Goal: Navigation & Orientation: Find specific page/section

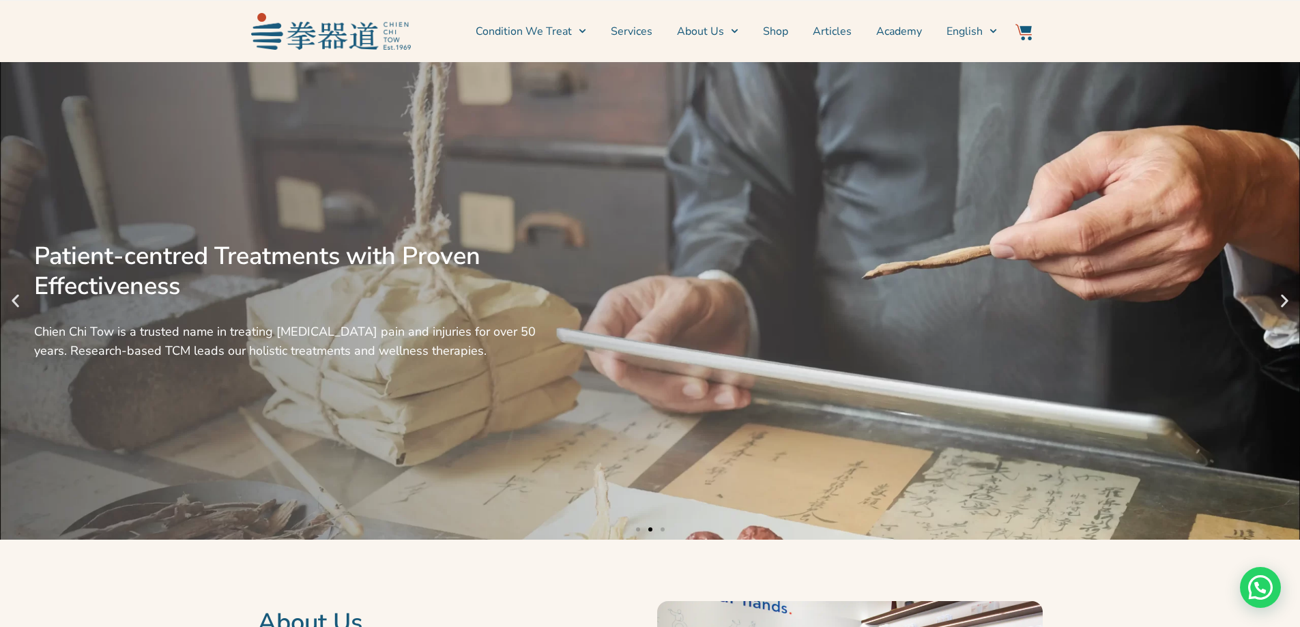
click at [10, 308] on icon "Previous slide" at bounding box center [15, 301] width 17 height 17
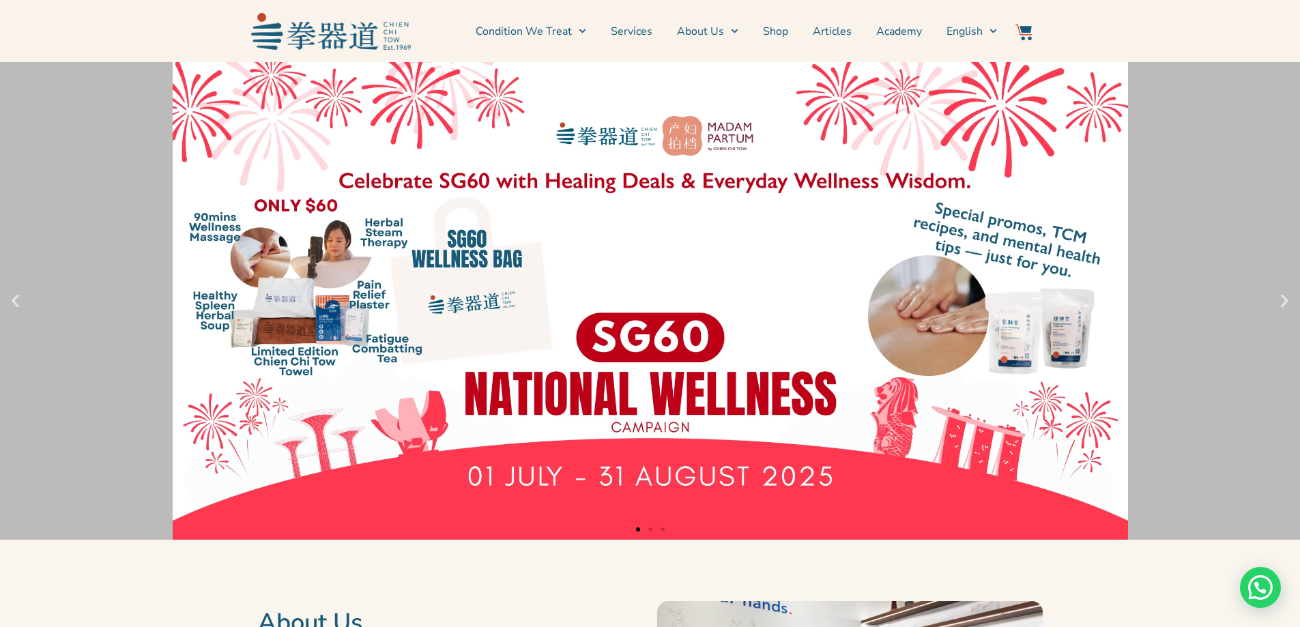
click at [1278, 301] on icon "Next slide" at bounding box center [1284, 301] width 17 height 17
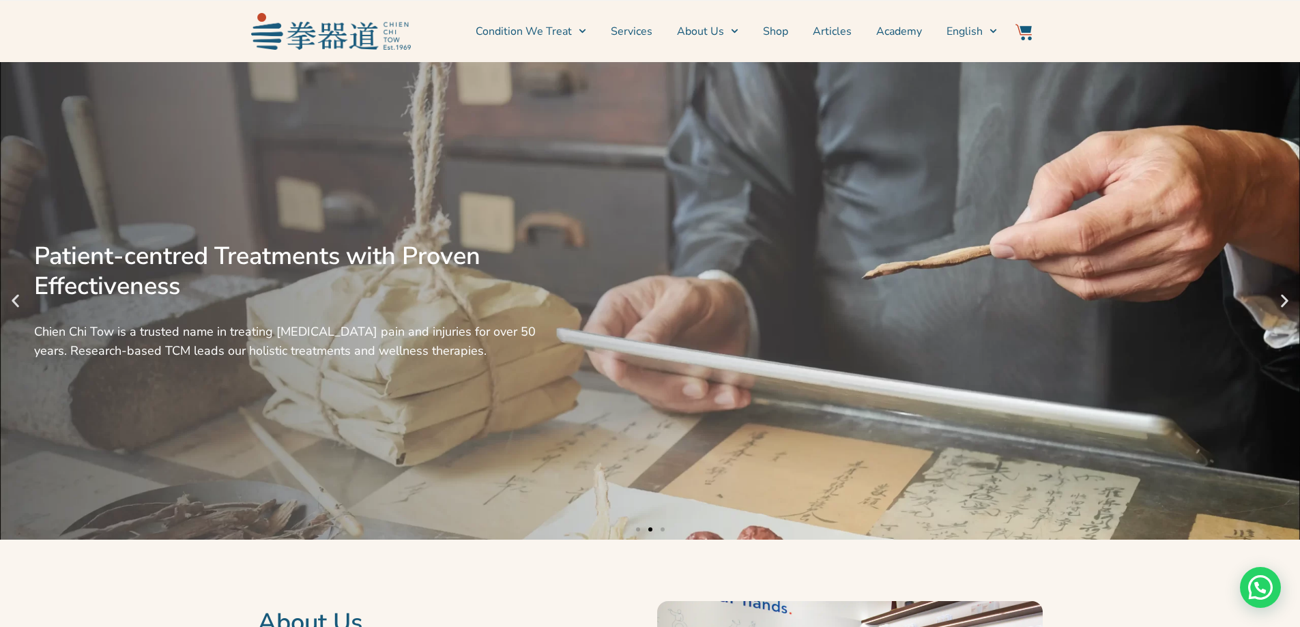
click at [1278, 301] on icon "Next slide" at bounding box center [1284, 301] width 17 height 17
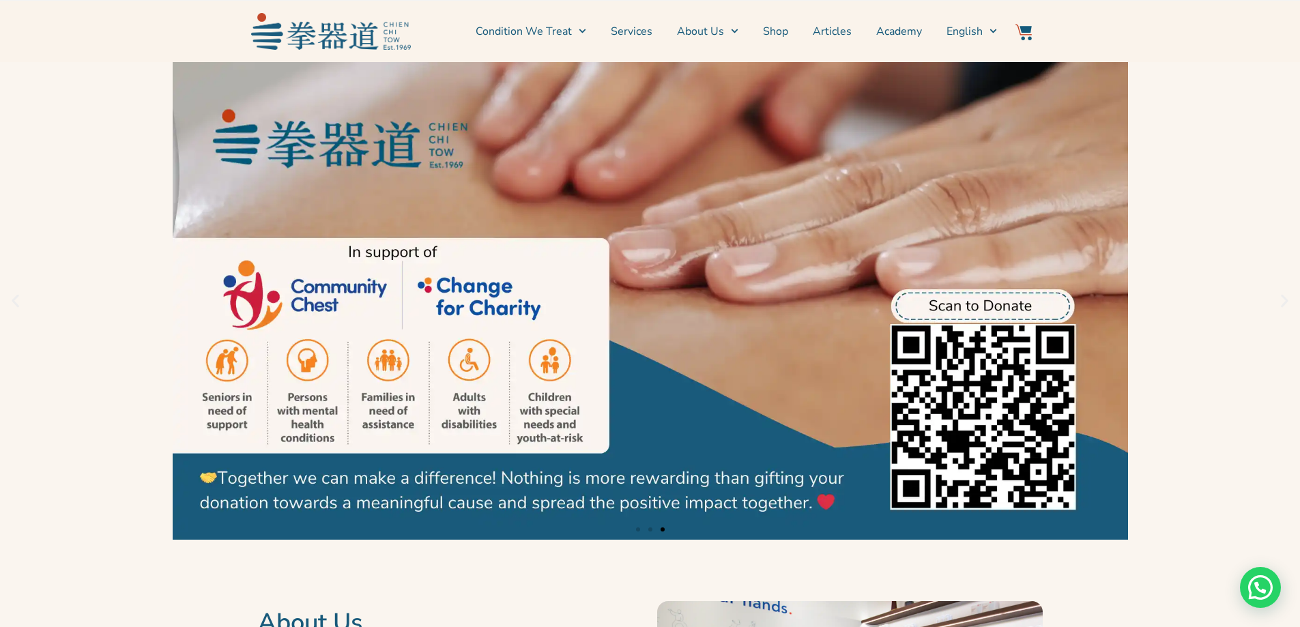
click at [1278, 301] on icon "Next slide" at bounding box center [1284, 301] width 17 height 17
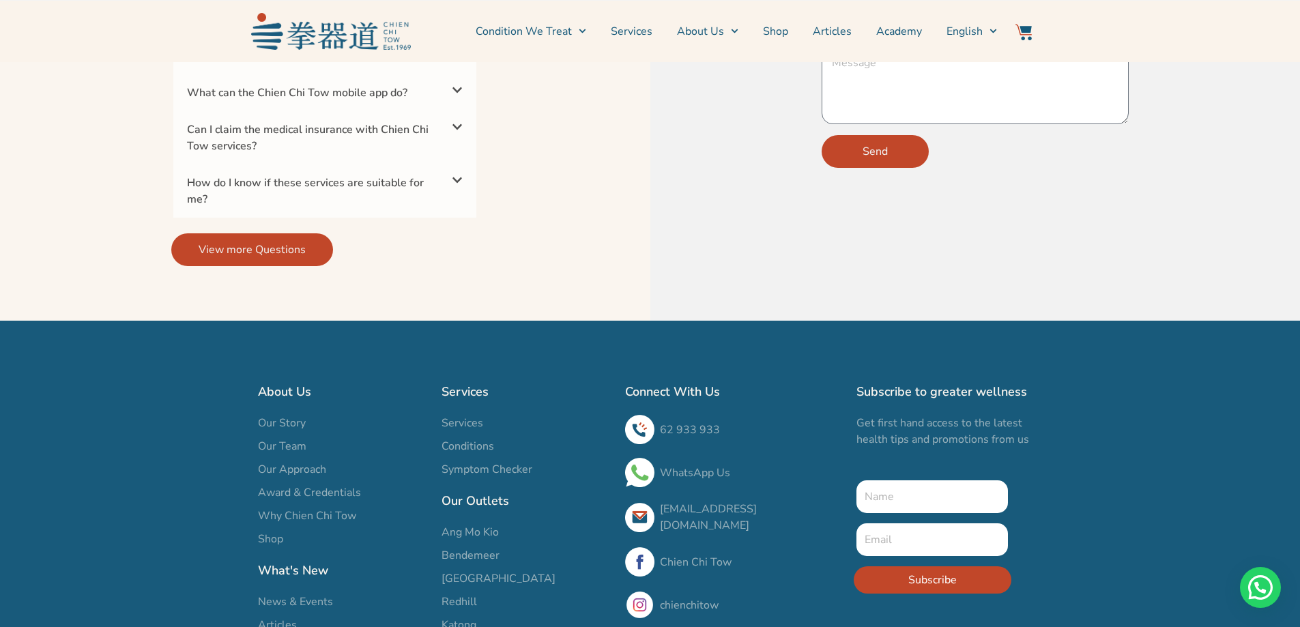
scroll to position [4699, 0]
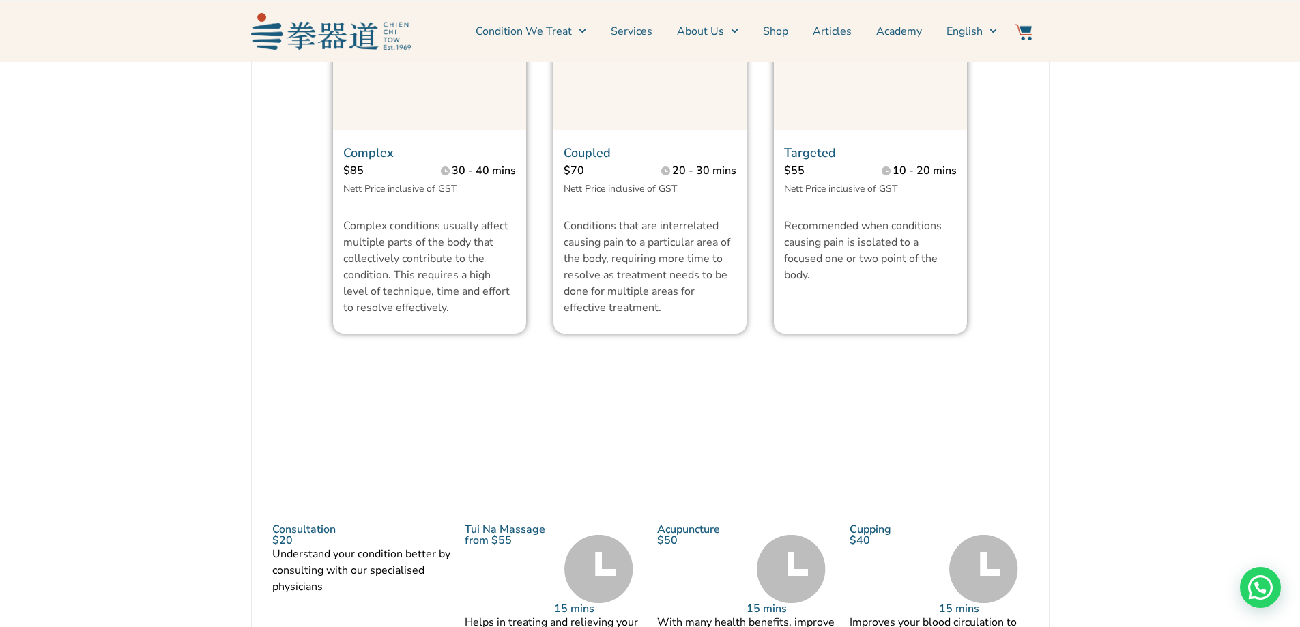
scroll to position [956, 0]
